Goal: Task Accomplishment & Management: Use online tool/utility

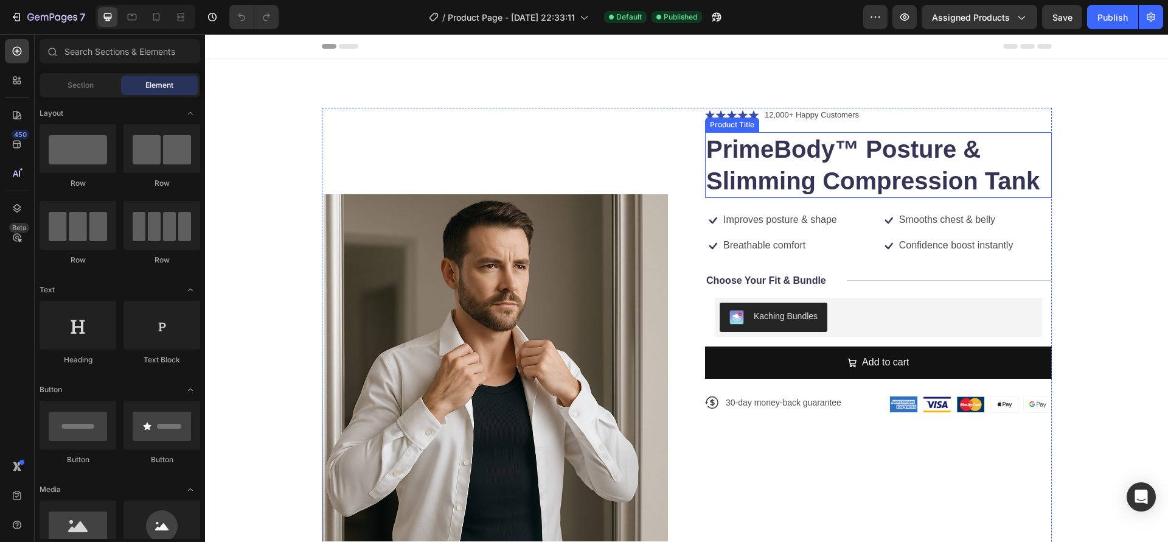
click at [949, 169] on h1 "PrimeBody™ Posture & Slimming Compression Tank" at bounding box center [878, 165] width 347 height 66
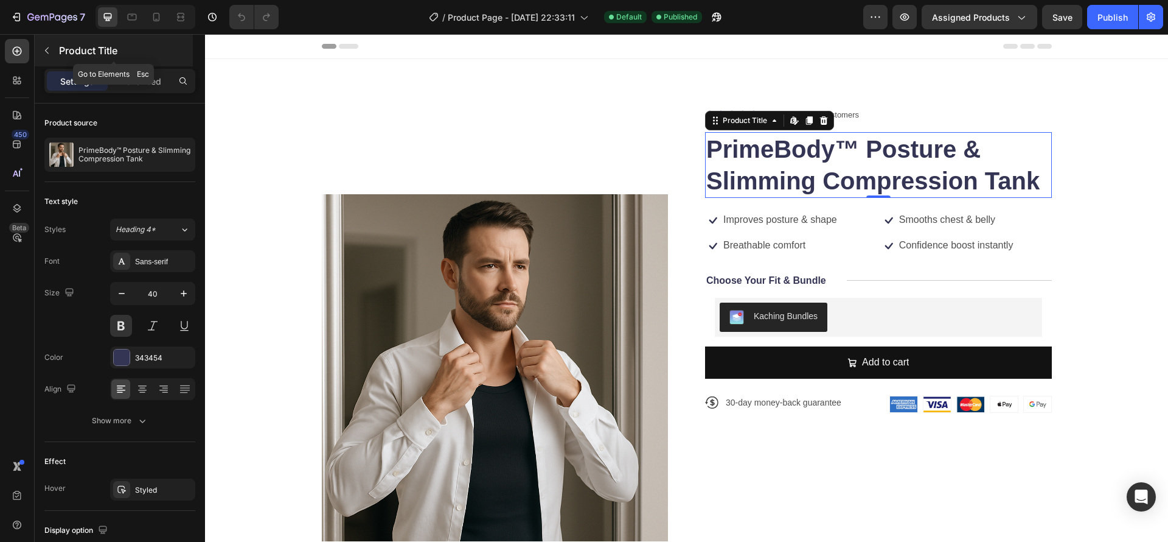
click at [51, 46] on icon "button" at bounding box center [47, 51] width 10 height 10
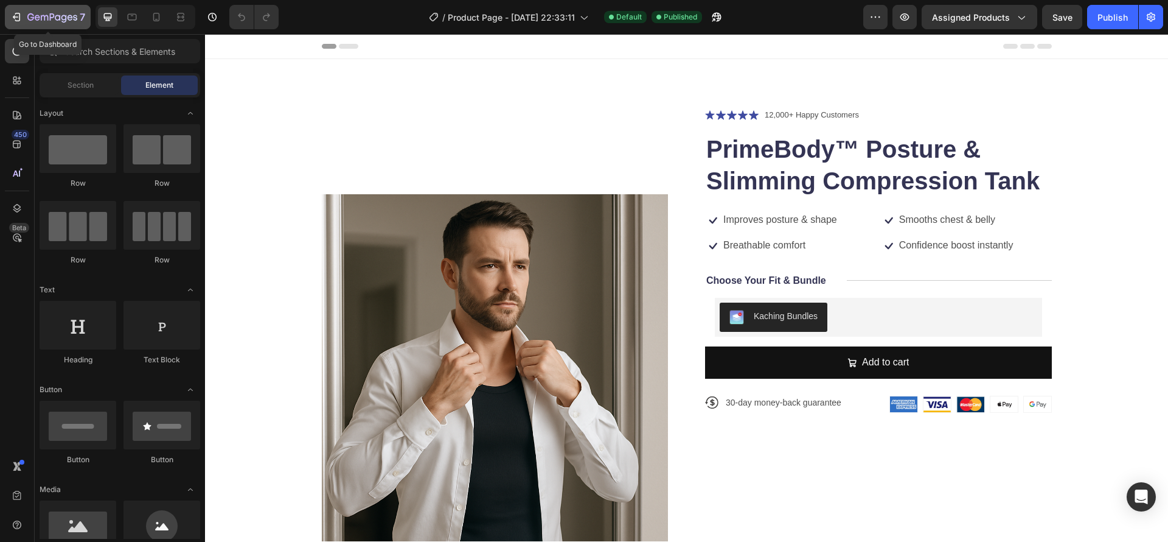
click at [29, 19] on icon "button" at bounding box center [30, 16] width 7 height 7
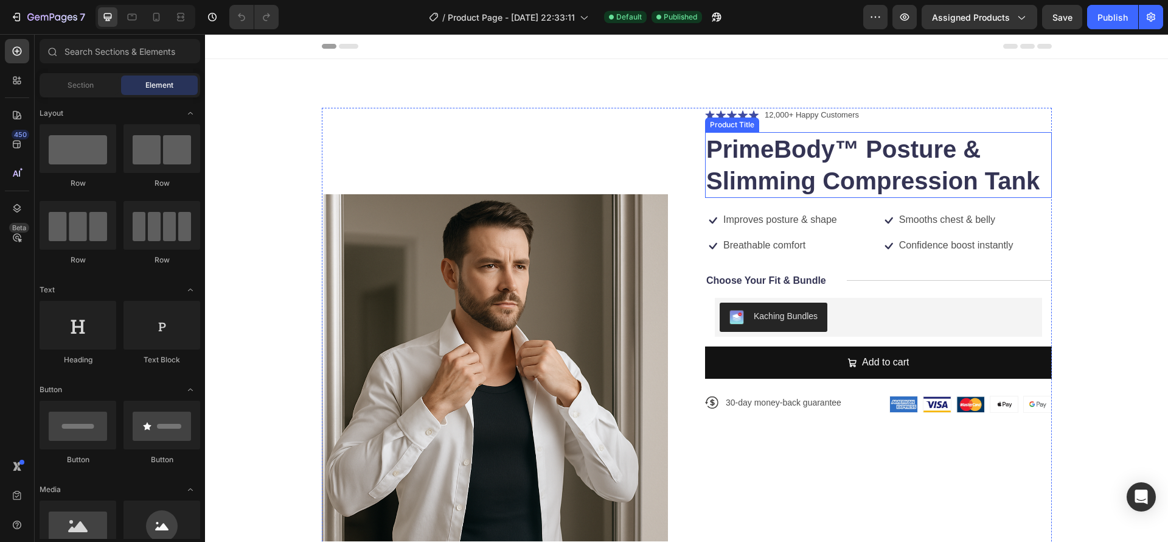
click at [828, 152] on h1 "PrimeBody™ Posture & Slimming Compression Tank" at bounding box center [878, 165] width 347 height 66
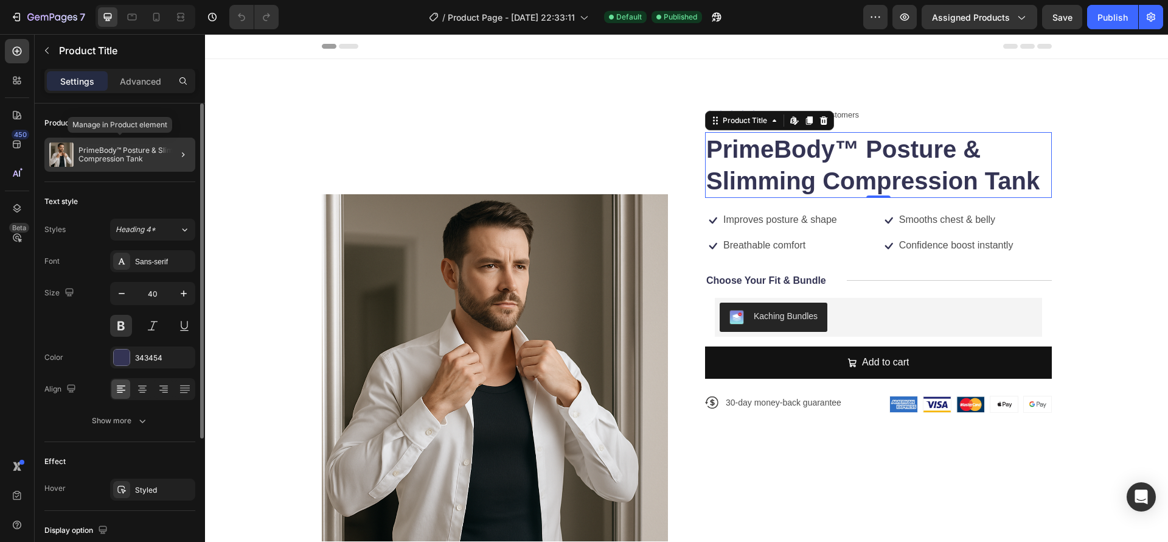
click at [136, 143] on div "PrimeBody™ Posture & Slimming Compression Tank" at bounding box center [119, 155] width 151 height 34
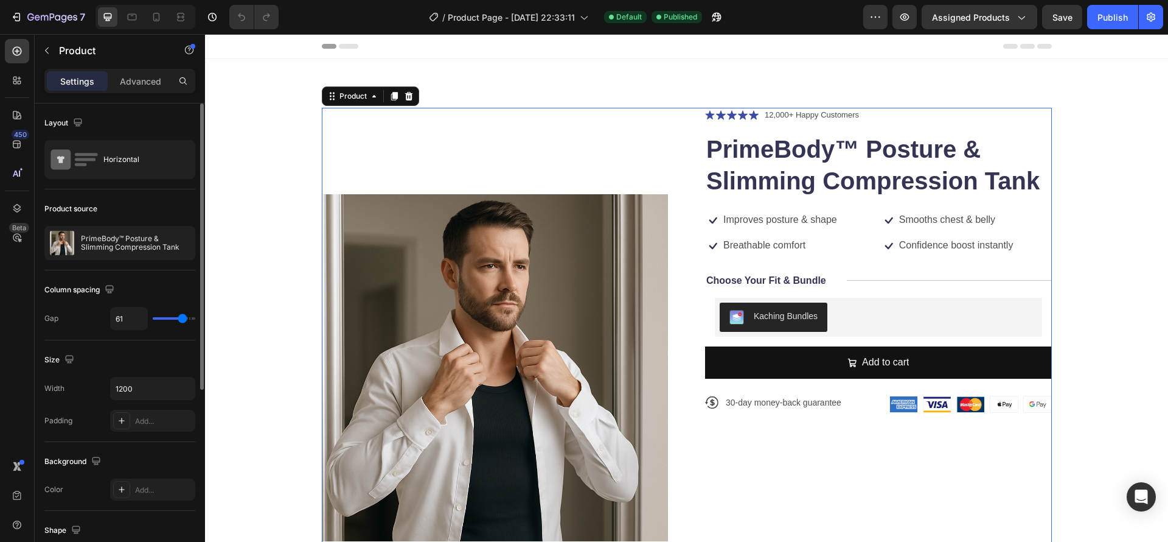
click at [178, 241] on icon "button" at bounding box center [183, 243] width 10 height 10
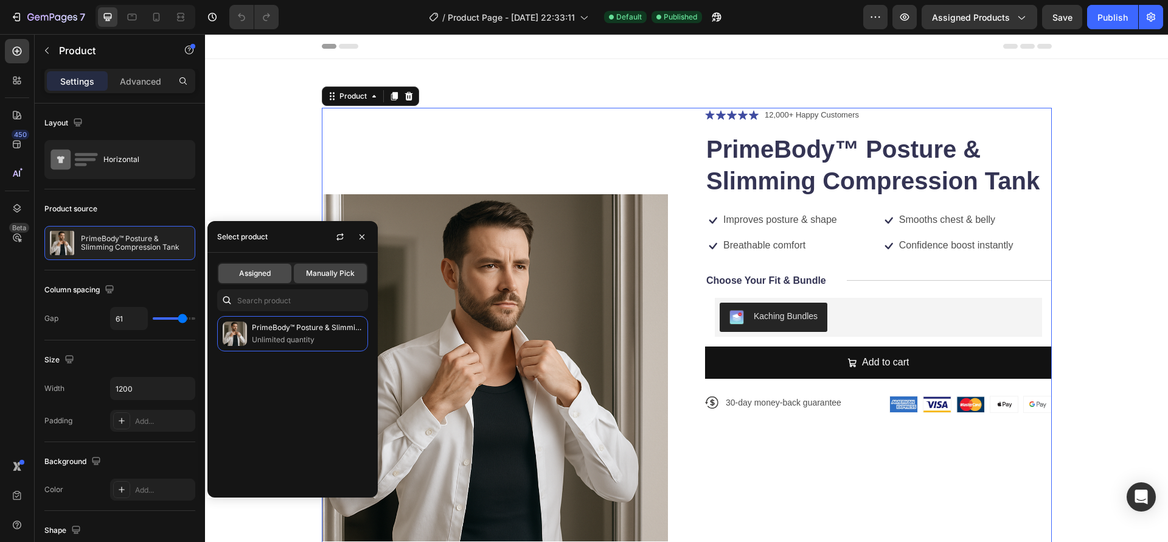
click at [267, 270] on span "Assigned" at bounding box center [255, 273] width 32 height 11
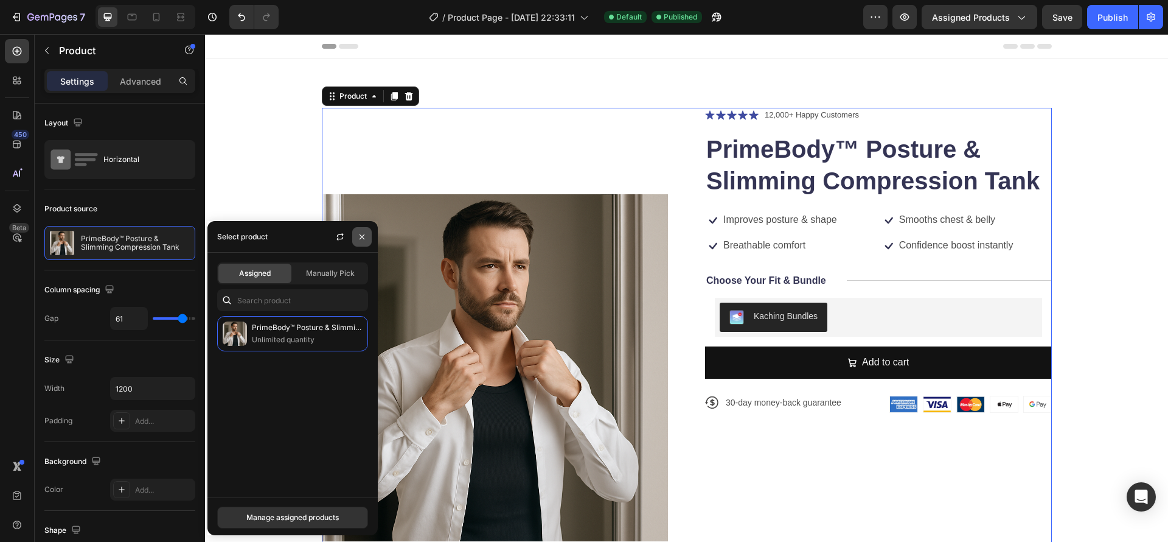
click at [356, 236] on button "button" at bounding box center [361, 236] width 19 height 19
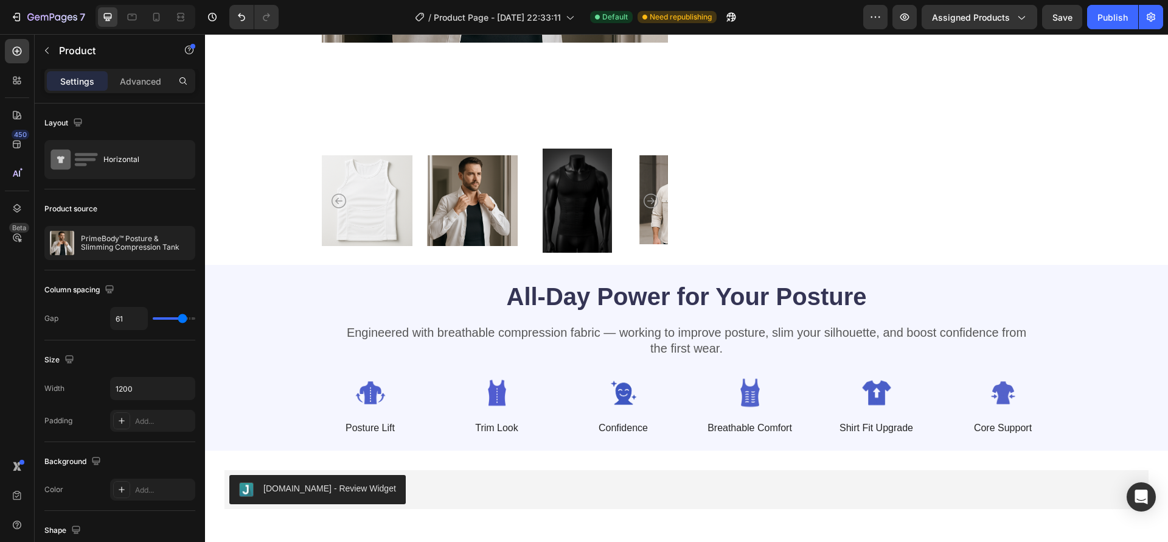
scroll to position [564, 0]
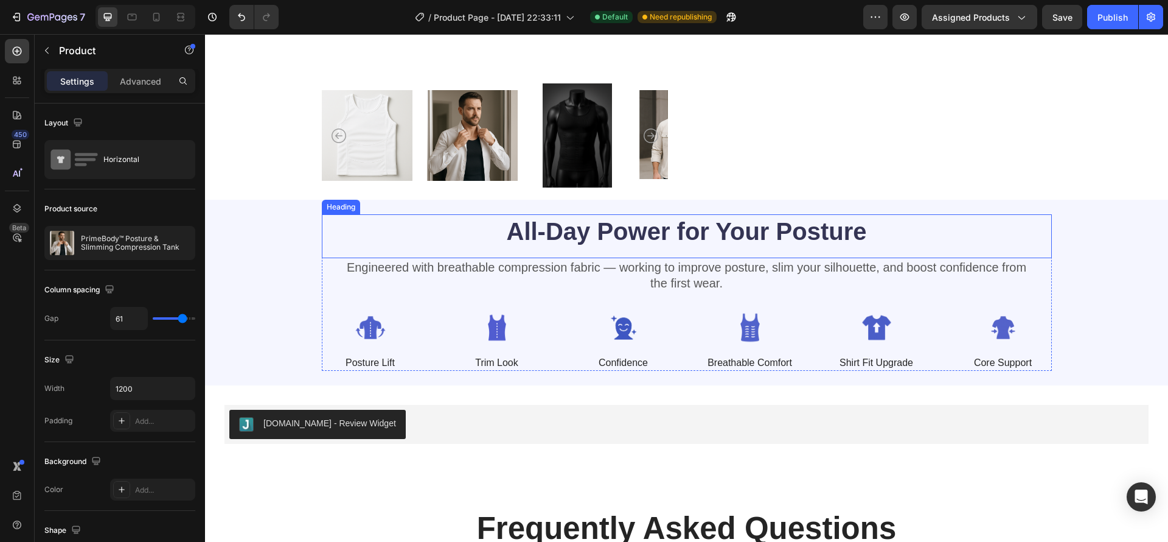
click at [768, 242] on h2 "All-Day Power for Your Posture" at bounding box center [687, 231] width 730 height 34
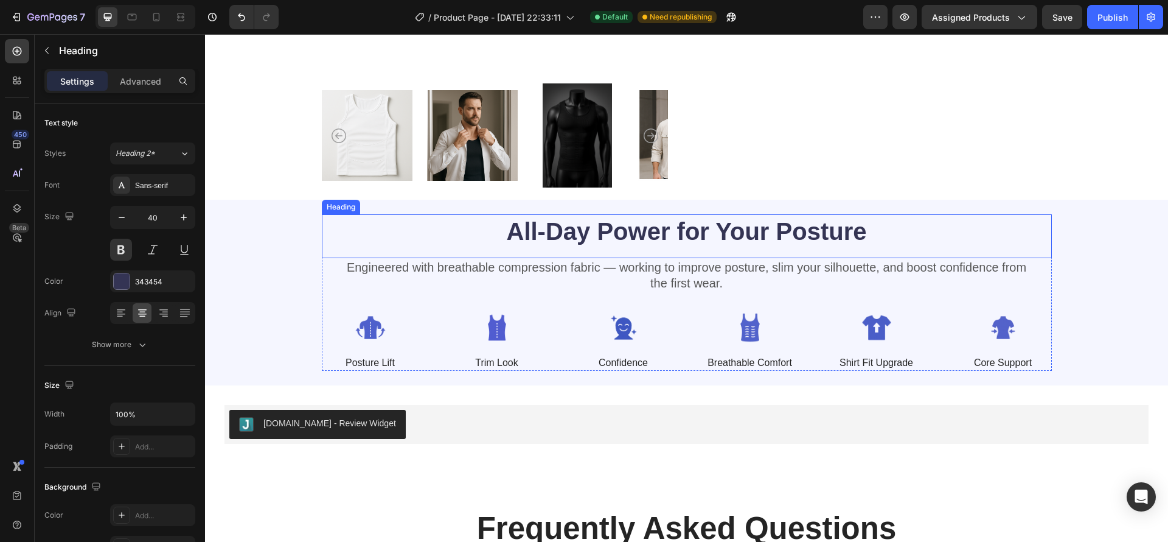
click at [768, 242] on h2 "All-Day Power for Your Posture" at bounding box center [687, 231] width 730 height 34
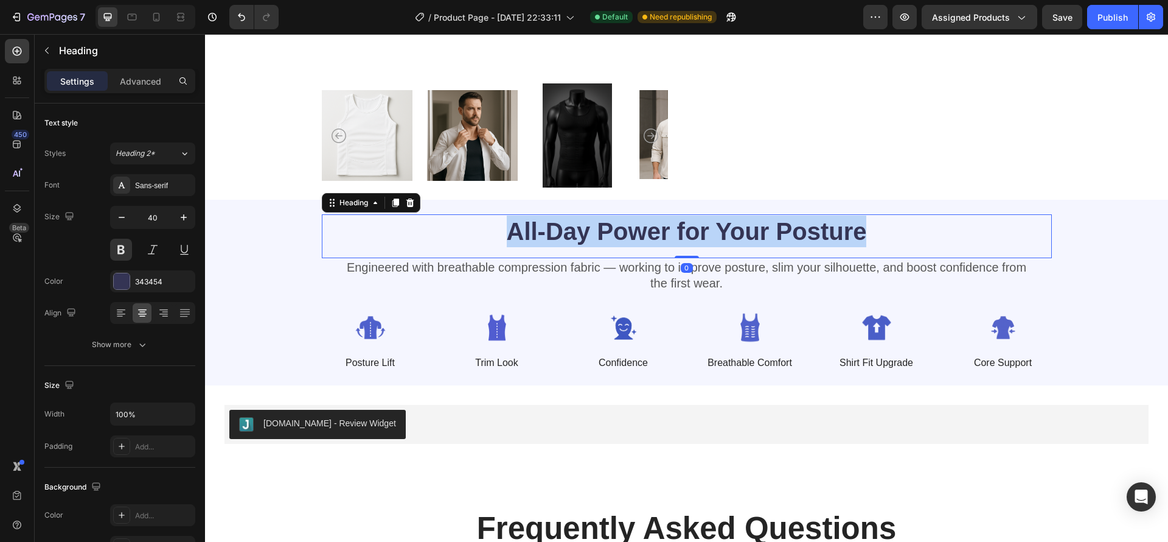
click at [768, 242] on p "All-Day Power for Your Posture" at bounding box center [687, 231] width 728 height 32
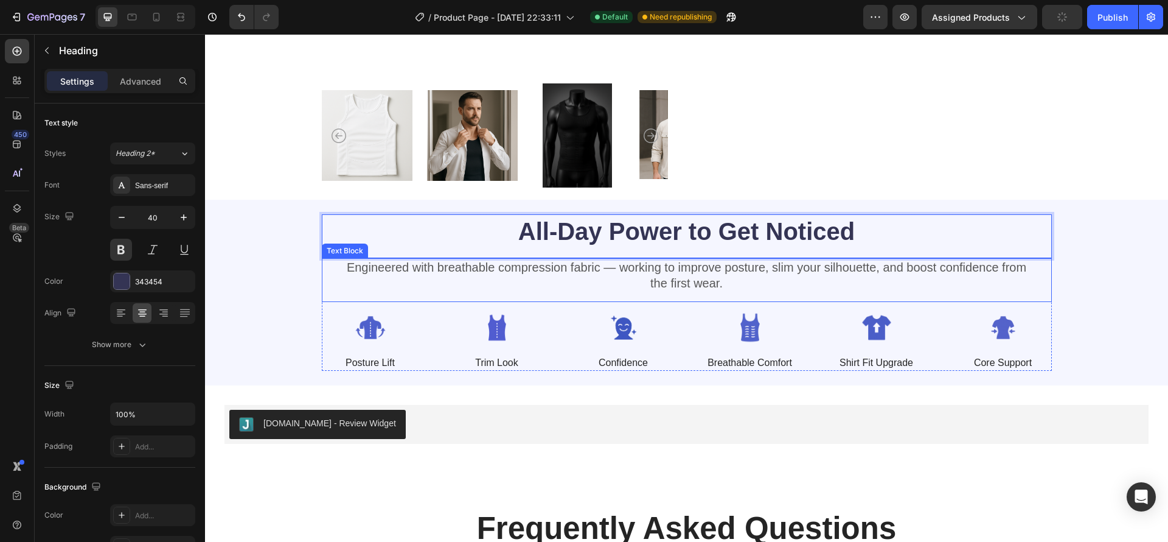
click at [603, 267] on p "Engineered with breathable compression fabric — working to improve posture, sli…" at bounding box center [686, 275] width 691 height 32
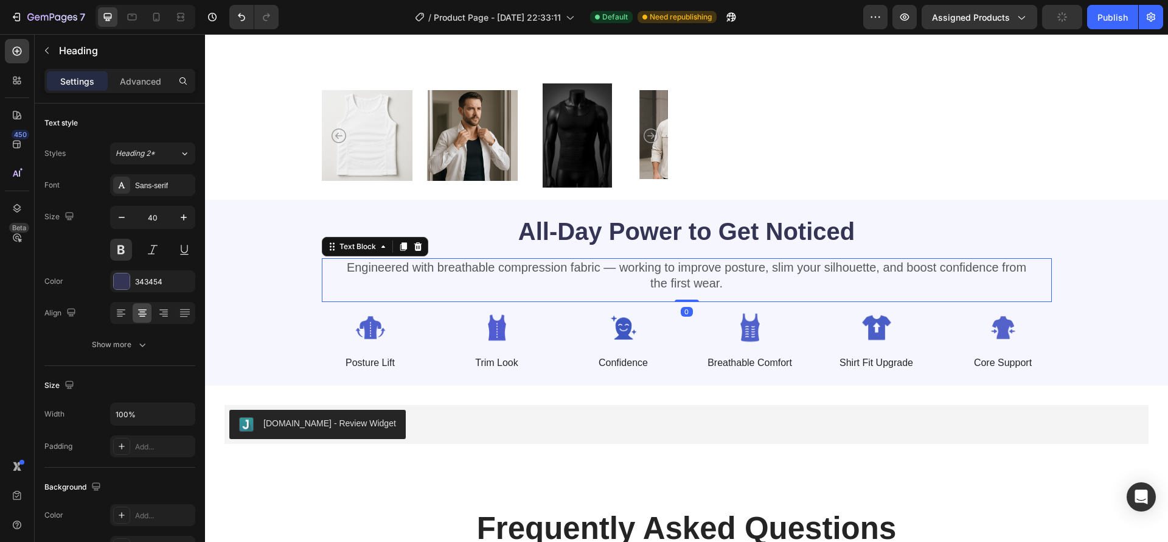
click at [603, 267] on p "Engineered with breathable compression fabric — working to improve posture, sli…" at bounding box center [686, 275] width 691 height 32
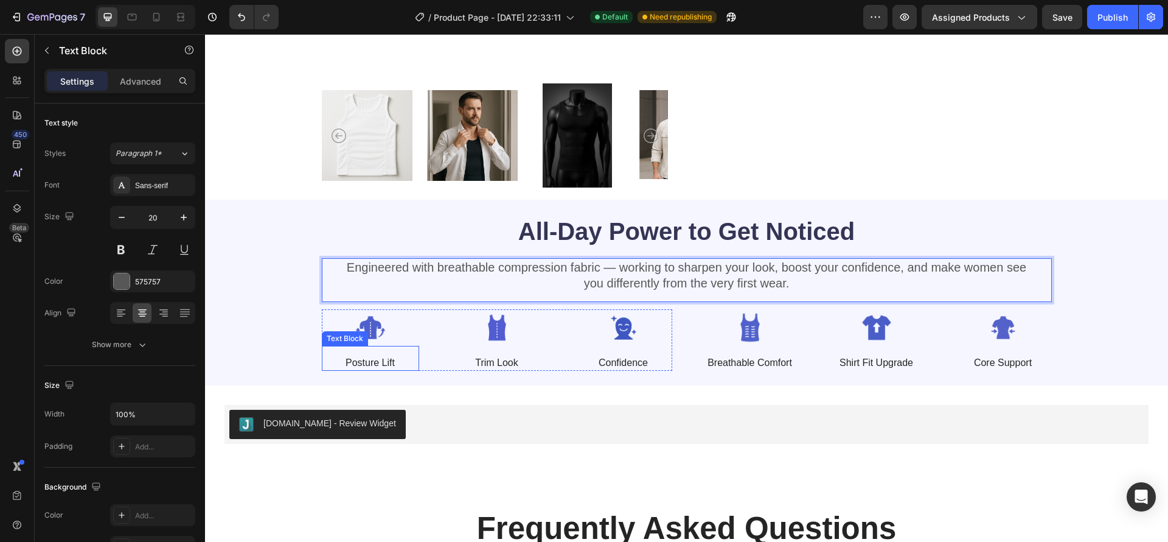
click at [358, 363] on p "Posture Lift" at bounding box center [370, 363] width 95 height 13
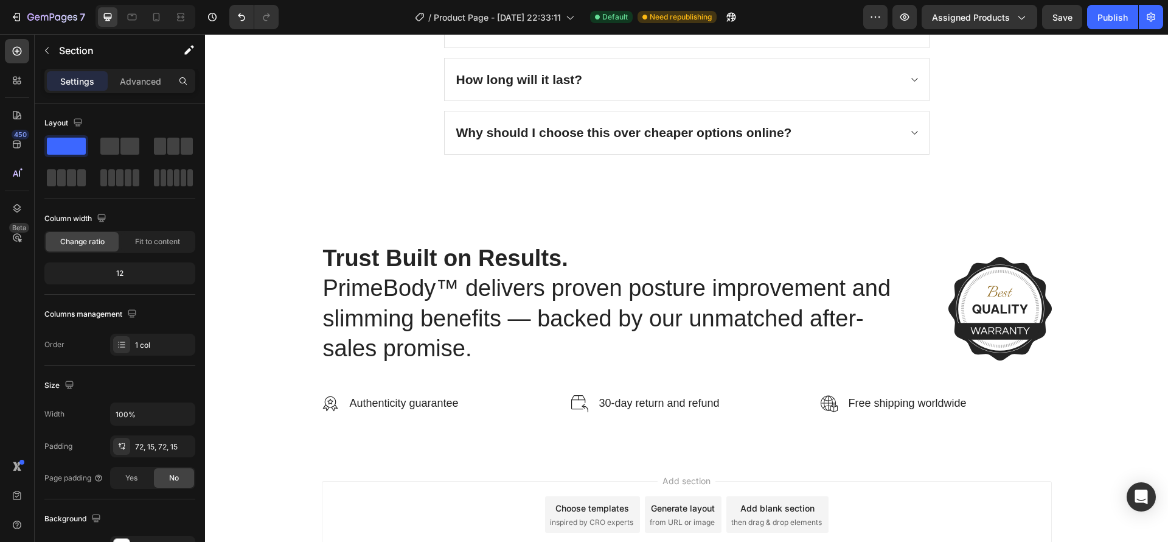
scroll to position [1659, 0]
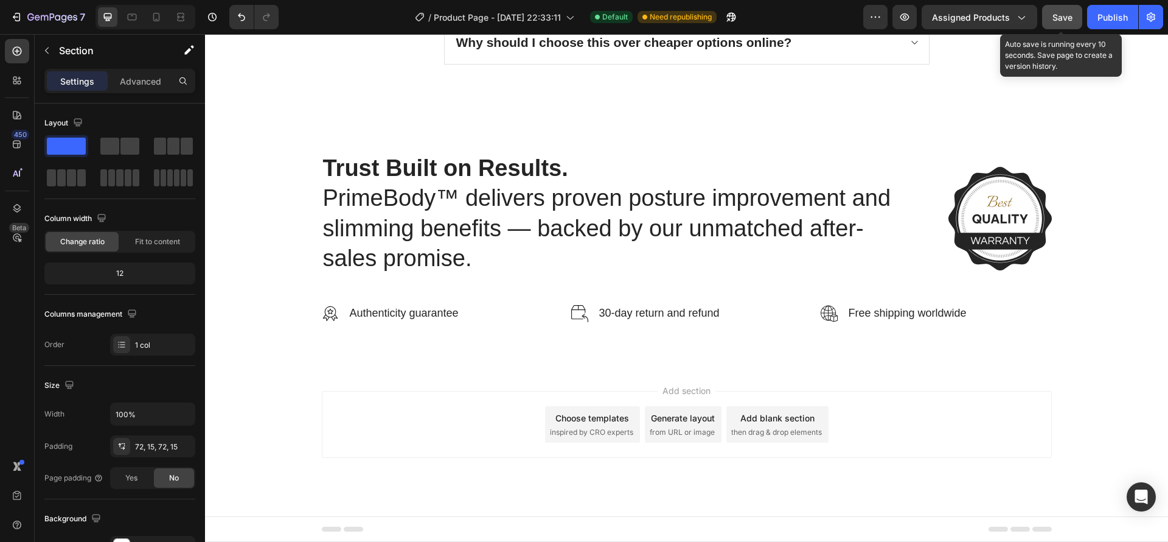
click at [1066, 21] on span "Save" at bounding box center [1063, 17] width 20 height 10
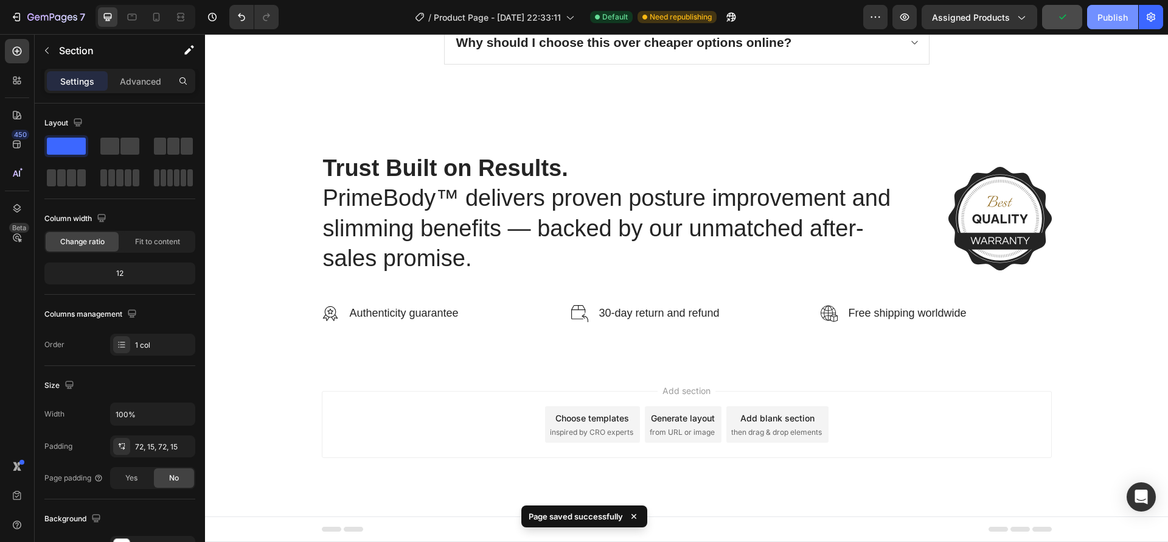
click at [1123, 15] on div "Publish" at bounding box center [1113, 17] width 30 height 13
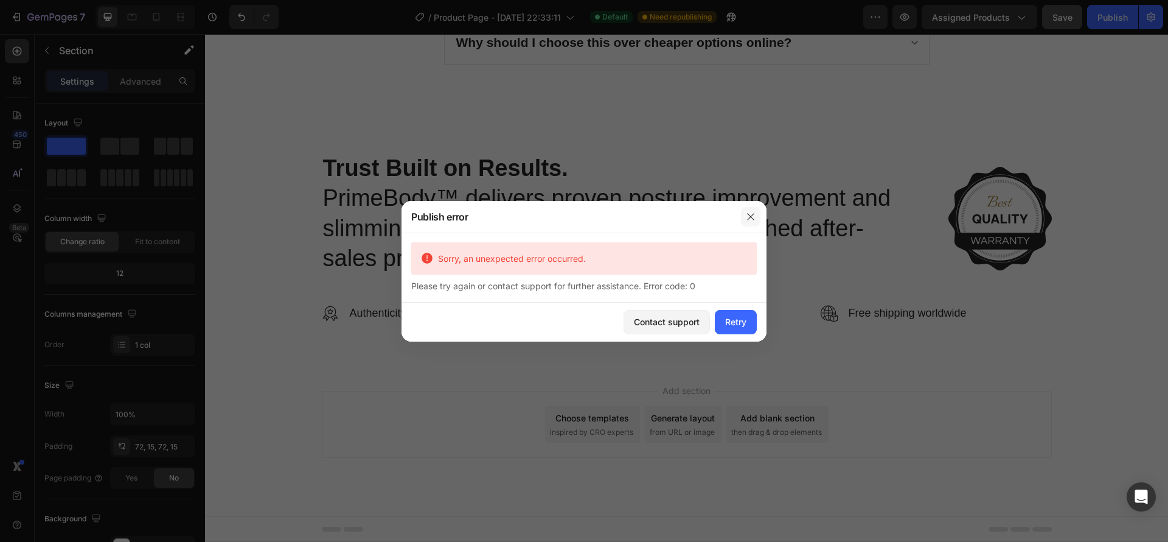
click at [748, 214] on icon "button" at bounding box center [751, 217] width 10 height 10
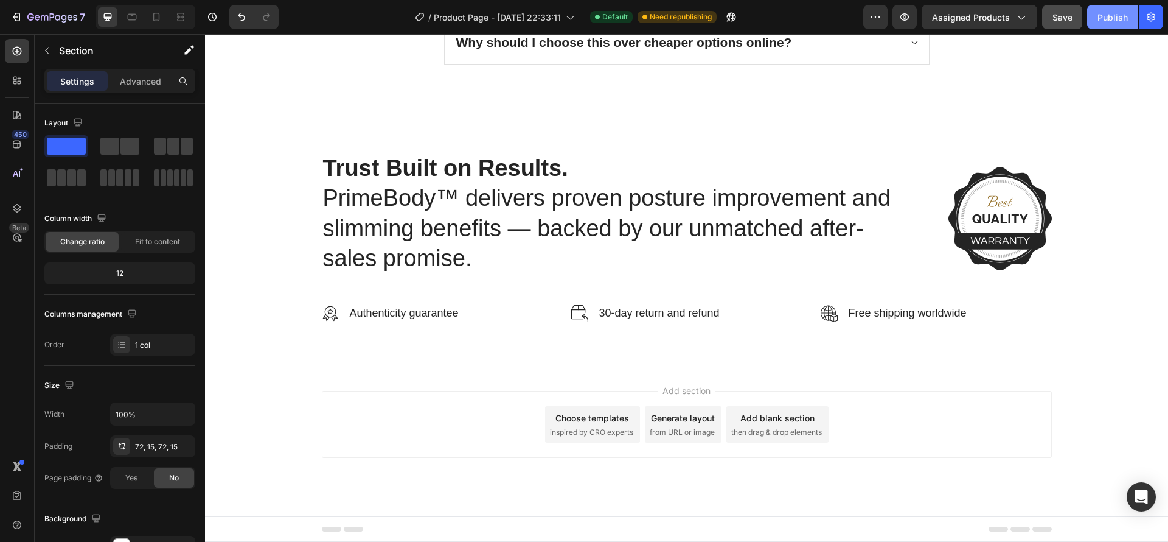
click at [1115, 7] on button "Publish" at bounding box center [1113, 17] width 51 height 24
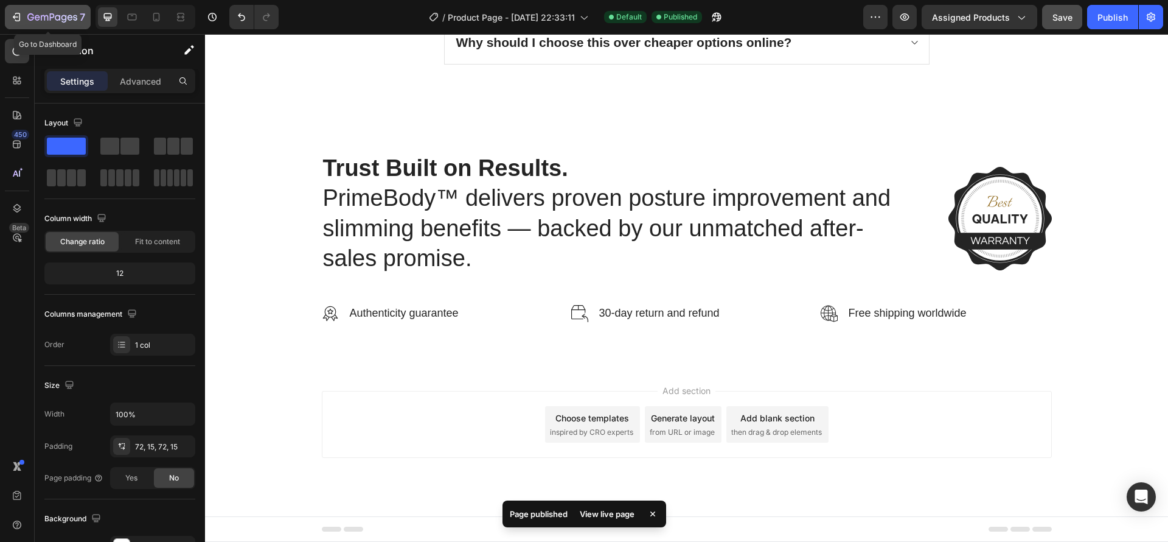
click at [38, 17] on icon "button" at bounding box center [37, 17] width 5 height 5
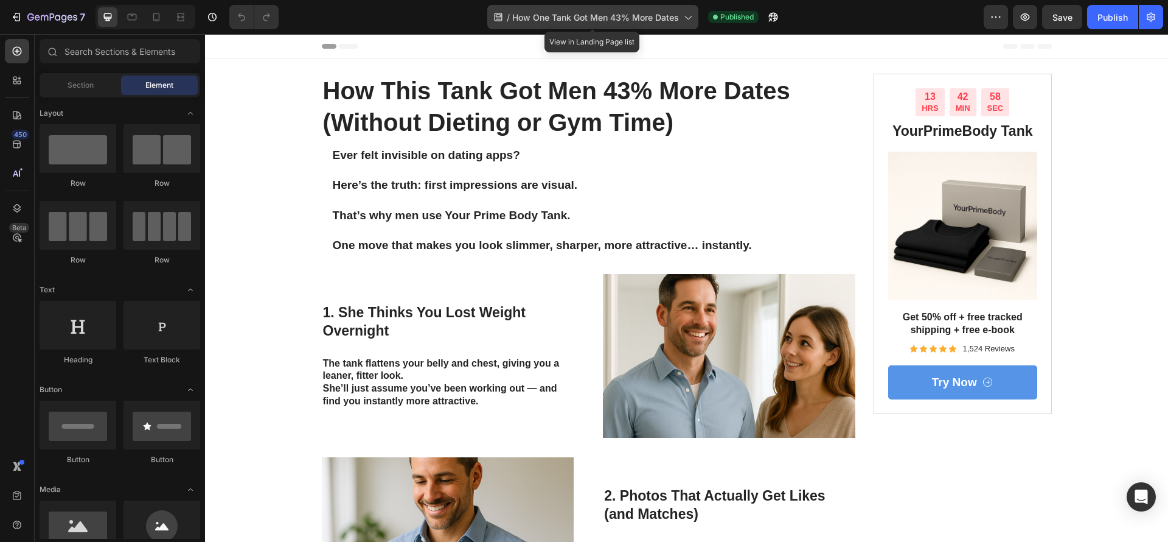
click at [601, 23] on span "How One Tank Got Men 43% More Dates" at bounding box center [595, 17] width 167 height 13
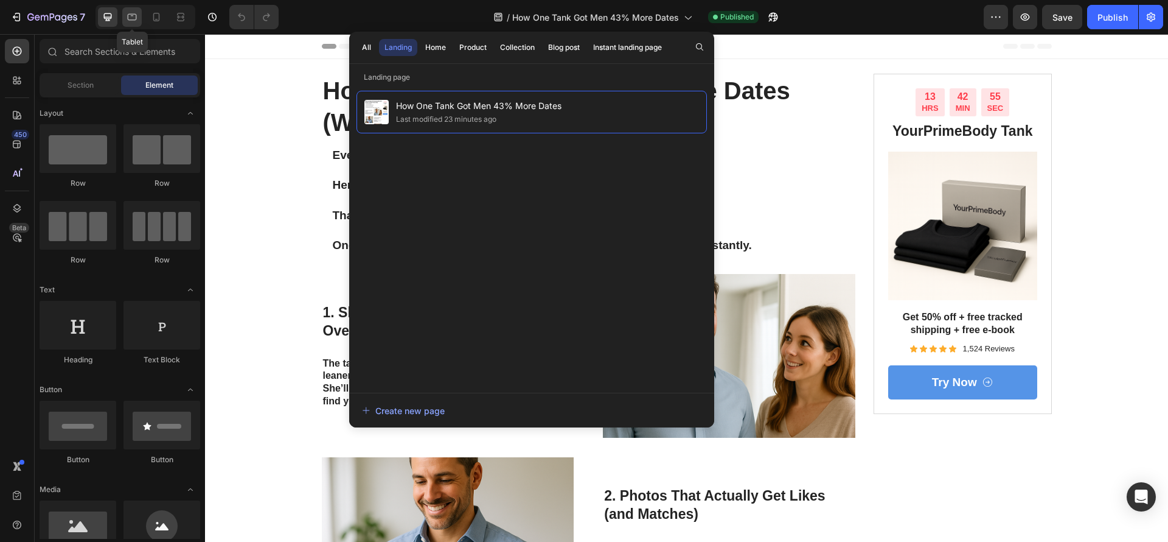
click at [134, 13] on icon at bounding box center [132, 17] width 12 height 12
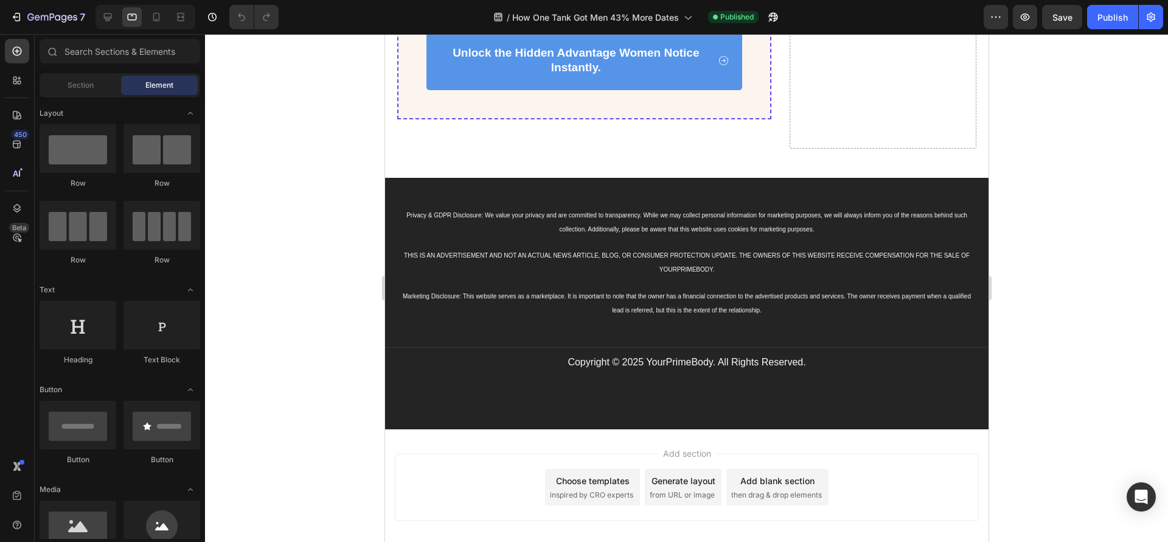
scroll to position [1549, 0]
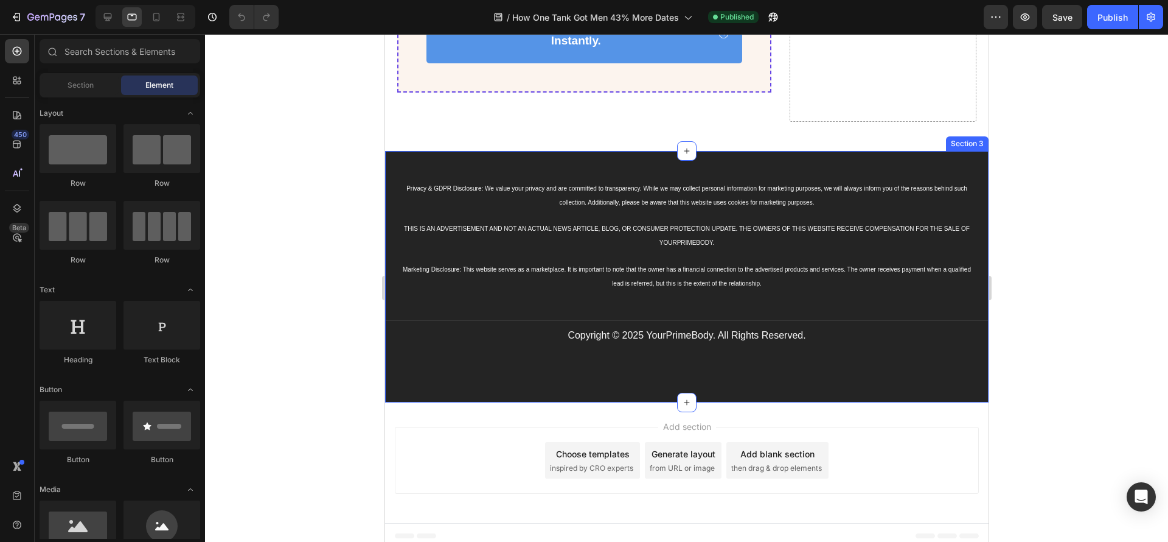
click at [472, 360] on div "Privacy & GDPR Disclosure: We value your privacy and are committed to transpare…" at bounding box center [687, 276] width 604 height 251
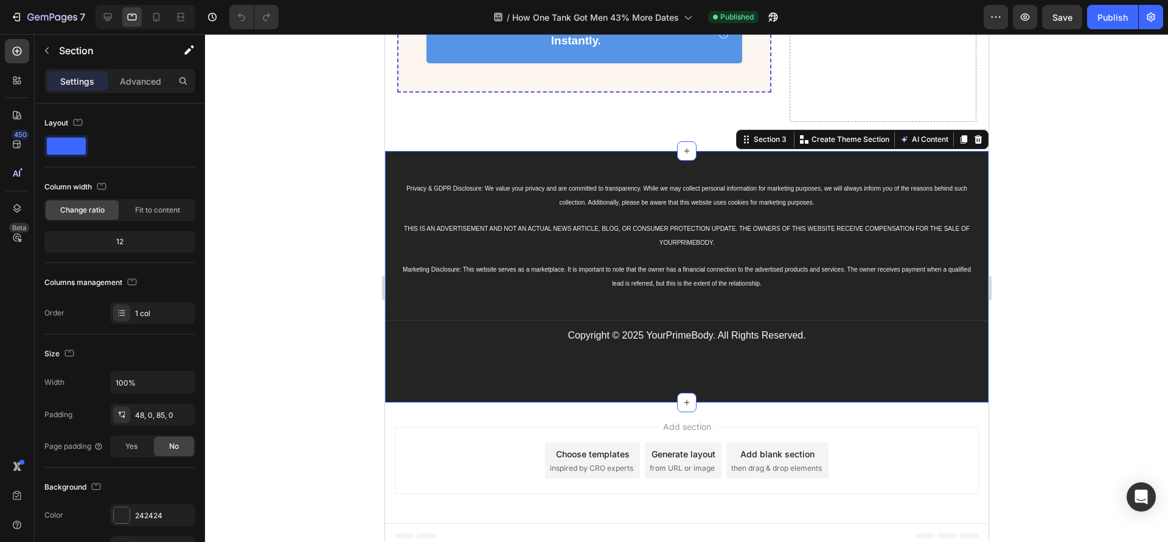
click at [450, 362] on div "Privacy & GDPR Disclosure: We value your privacy and are committed to transpare…" at bounding box center [687, 276] width 604 height 251
click at [152, 79] on p "Advanced" at bounding box center [140, 81] width 41 height 13
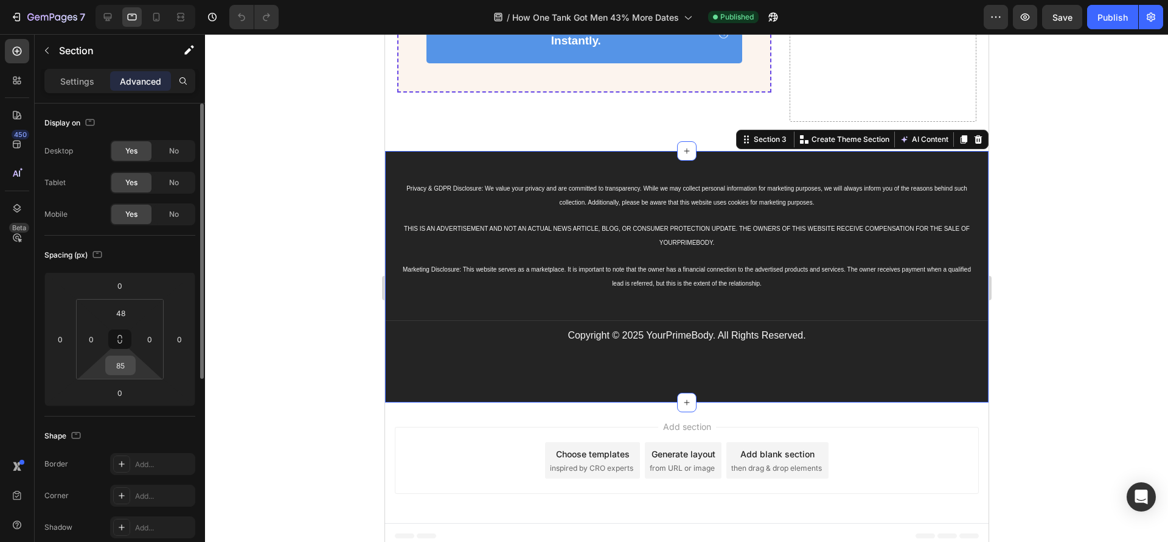
click at [123, 361] on input "85" at bounding box center [120, 365] width 24 height 18
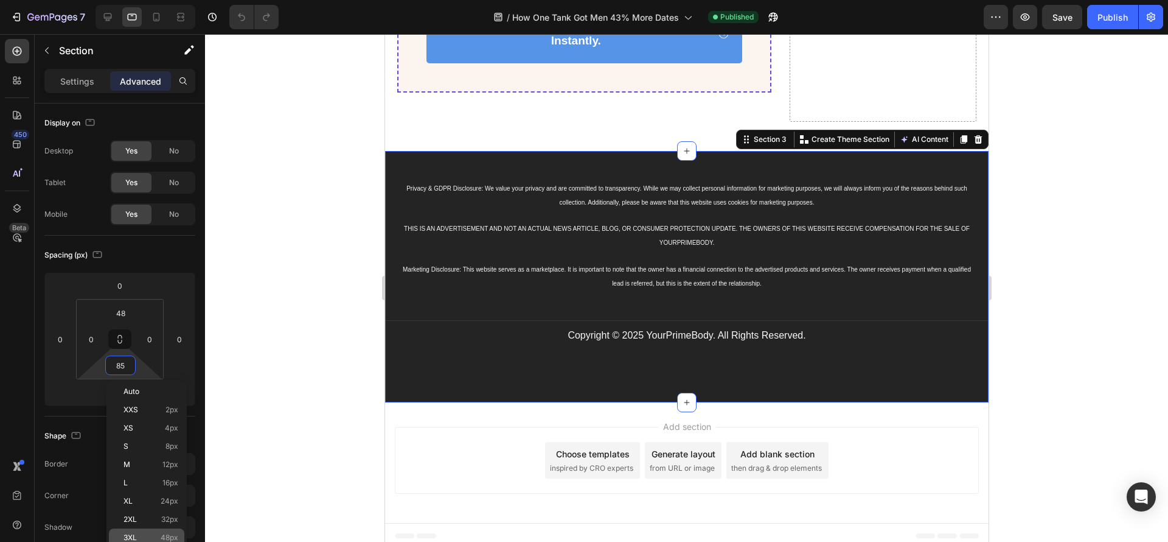
click at [147, 533] on p "3XL 48px" at bounding box center [151, 537] width 55 height 9
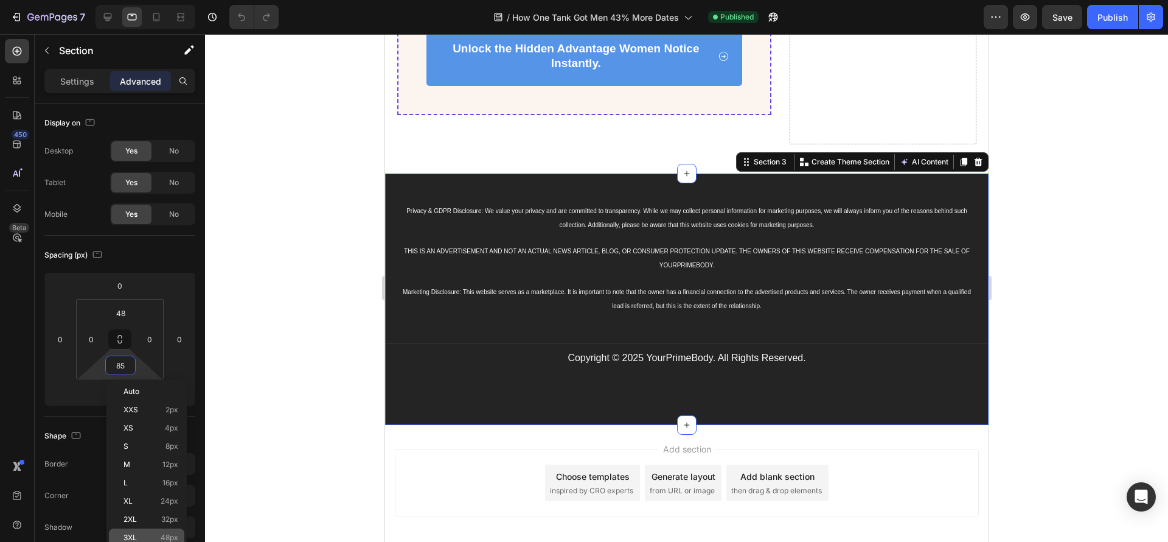
type input "48"
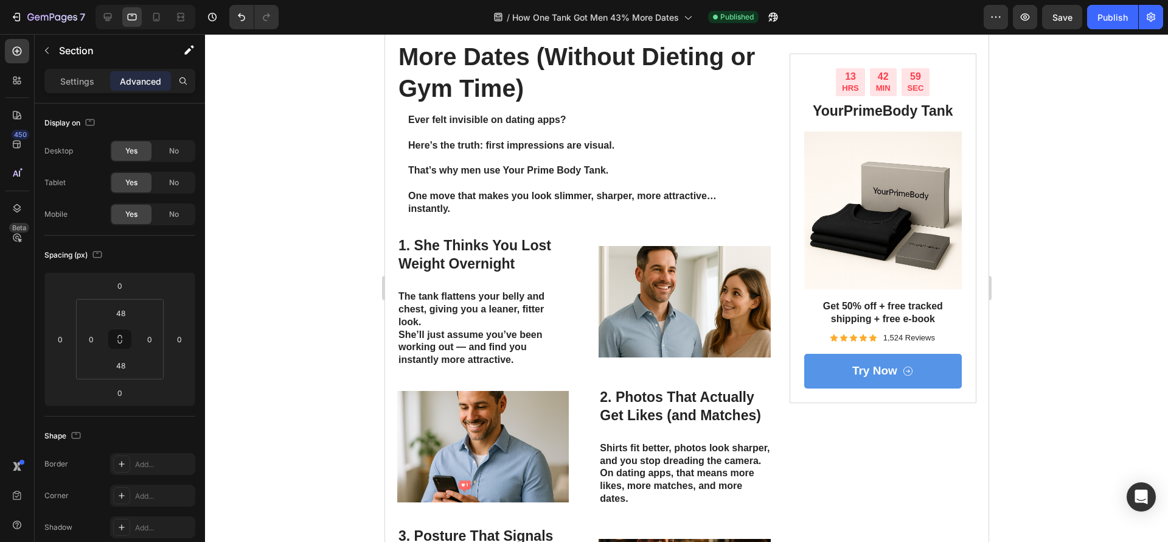
scroll to position [0, 0]
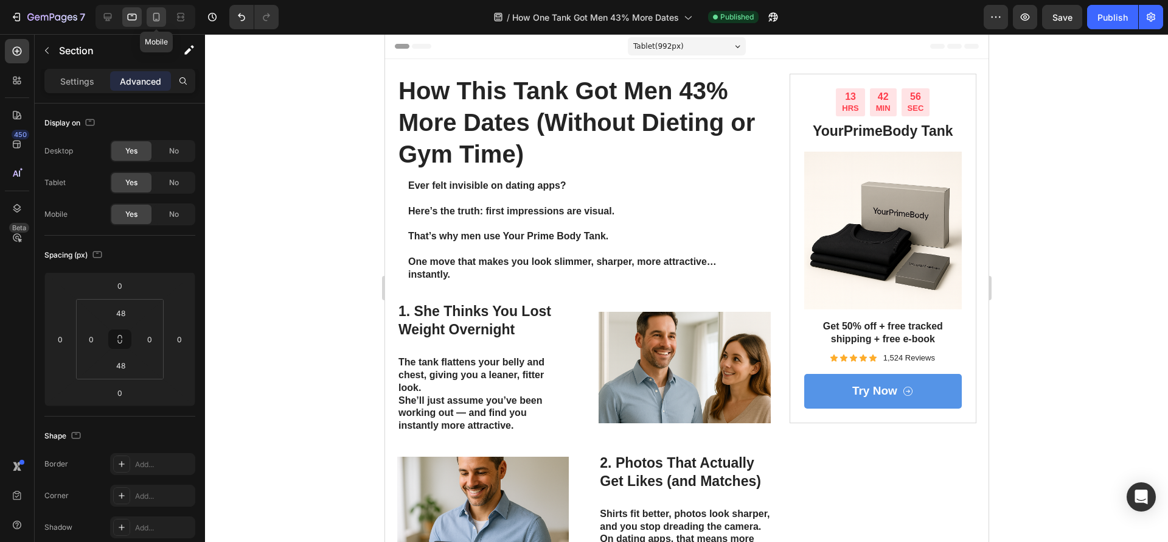
click at [151, 24] on div at bounding box center [156, 16] width 19 height 19
type input "28"
type input "20"
type input "28"
type input "20"
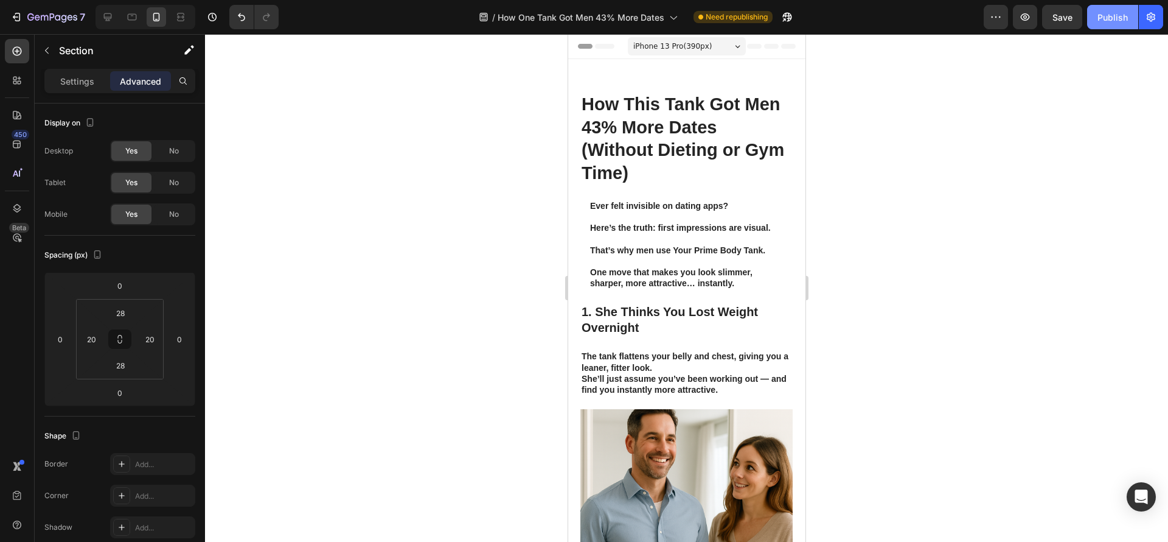
click at [1090, 19] on button "Publish" at bounding box center [1113, 17] width 51 height 24
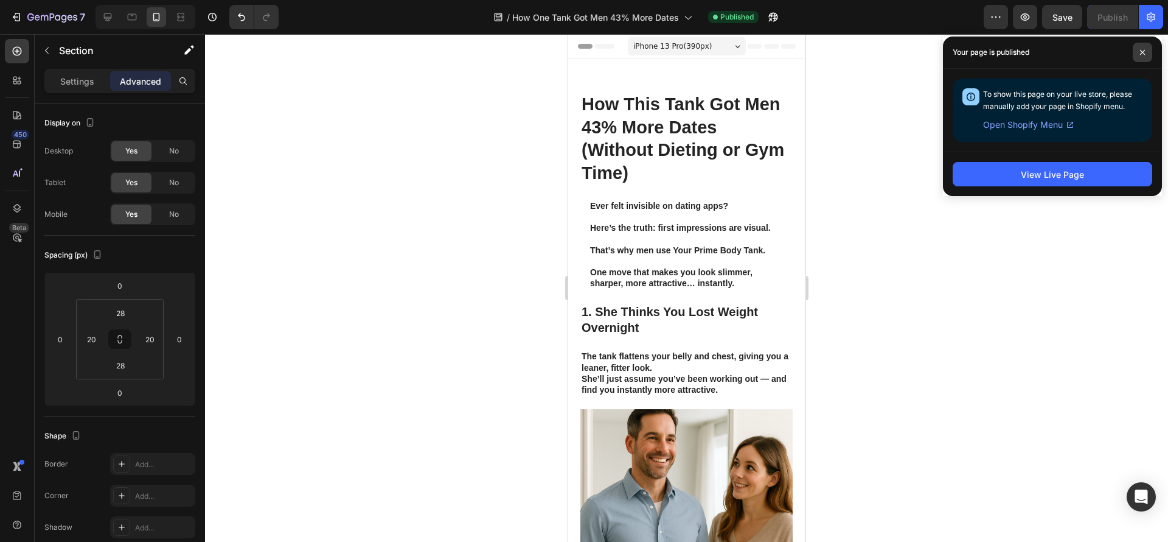
click at [1149, 51] on span at bounding box center [1142, 52] width 19 height 19
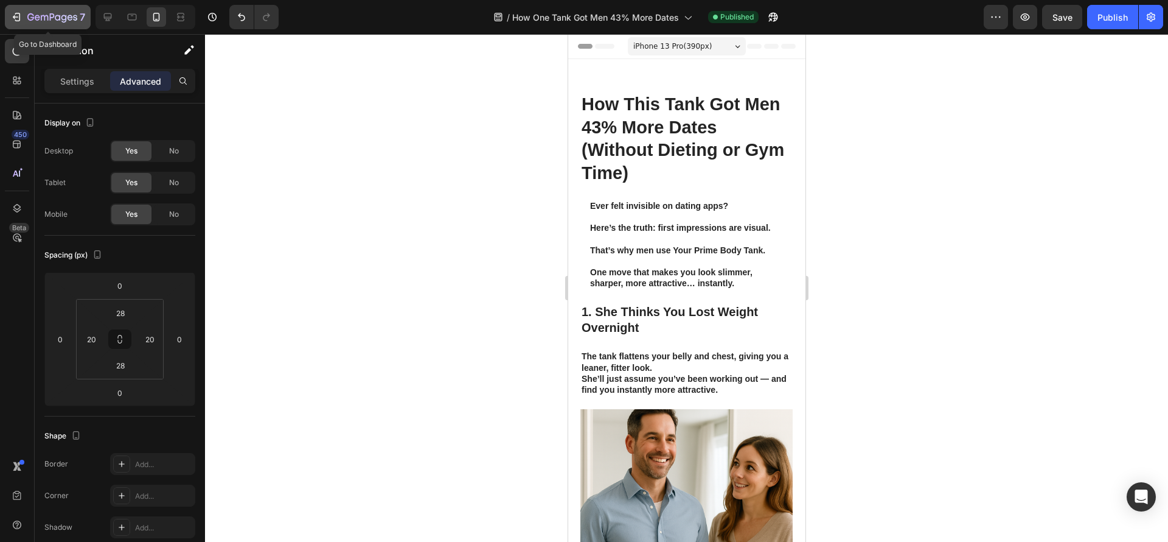
click at [39, 19] on icon "button" at bounding box center [37, 17] width 5 height 5
